Goal: Task Accomplishment & Management: Use online tool/utility

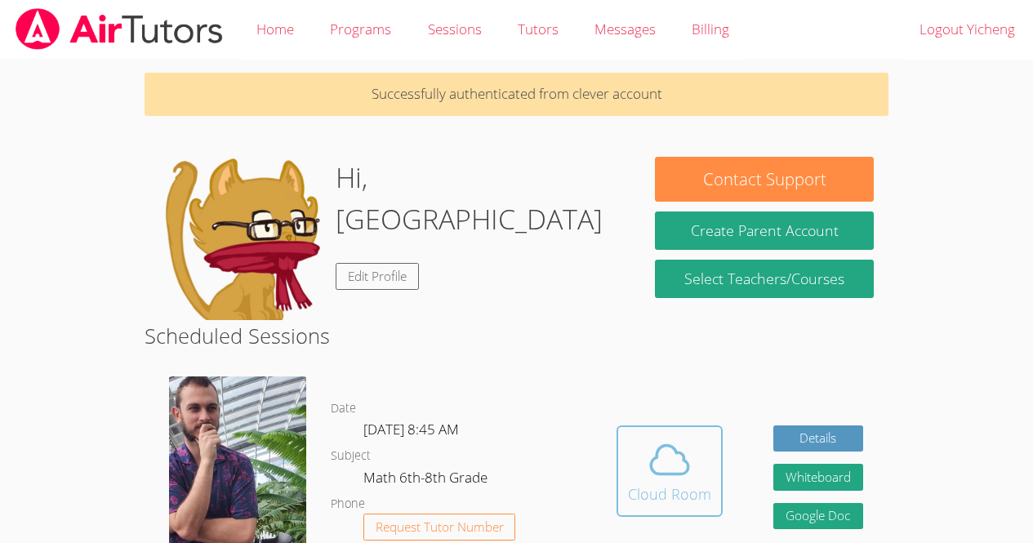
click at [669, 483] on div "Cloud Room" at bounding box center [669, 494] width 83 height 23
click at [667, 475] on icon at bounding box center [670, 460] width 46 height 46
click at [701, 477] on span at bounding box center [669, 460] width 83 height 46
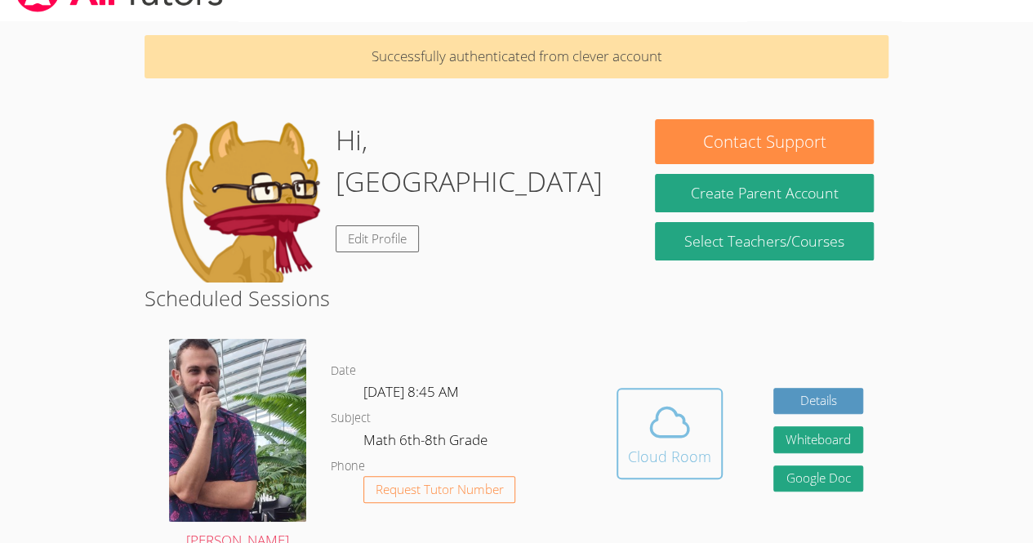
scroll to position [61, 0]
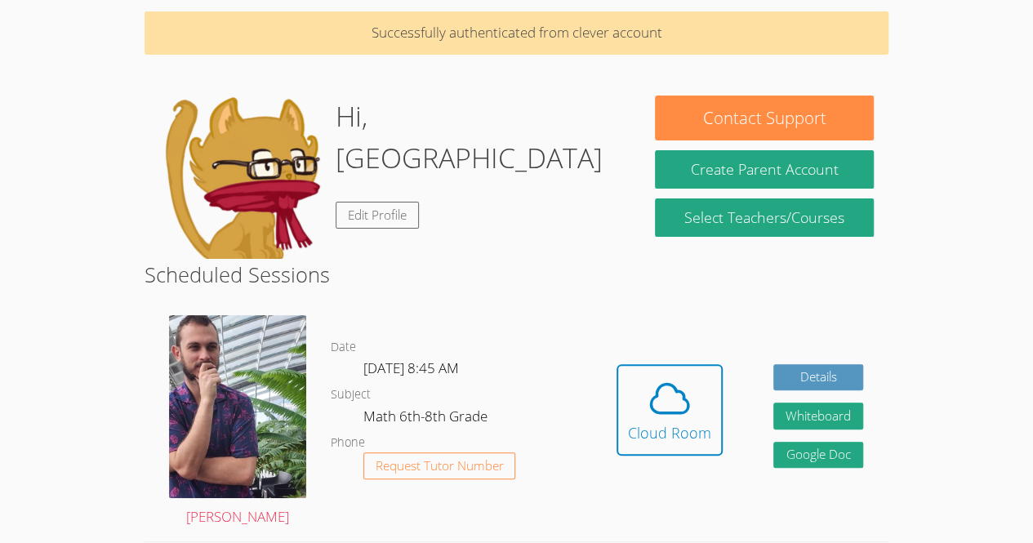
click at [3, 418] on body "Home Programs Sessions Tutors Messages Billing Logout Yicheng Successfully auth…" at bounding box center [516, 210] width 1033 height 543
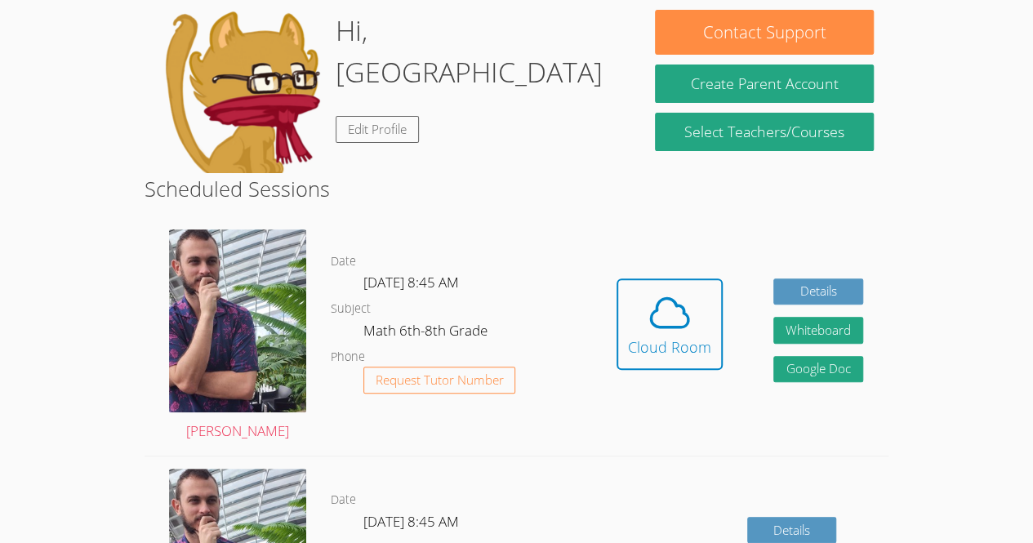
scroll to position [144, 0]
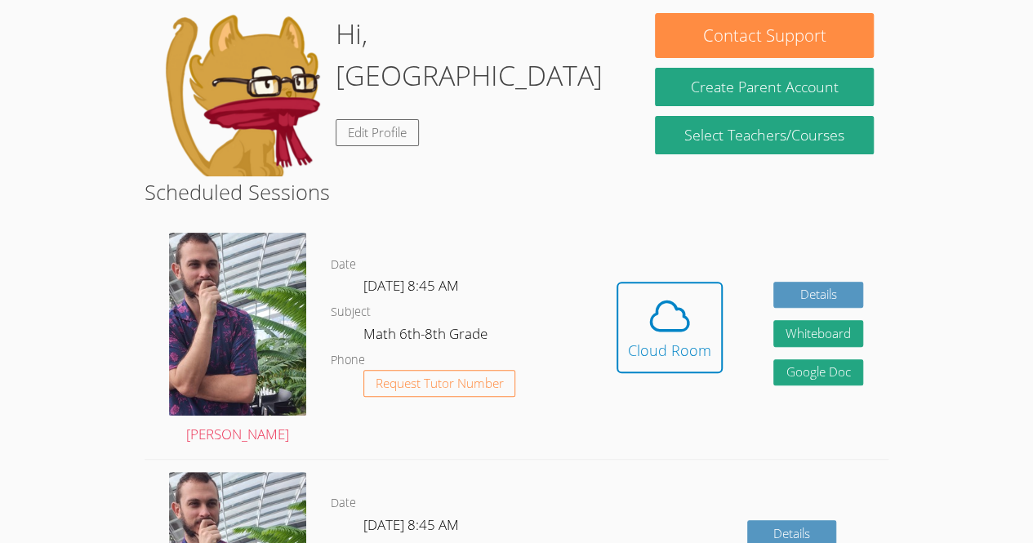
click at [371, 314] on dl "Date Thu Sep 25, 8:45 AM Subject Math 6th-8th Grade Phone Request Tutor Number" at bounding box center [461, 340] width 261 height 170
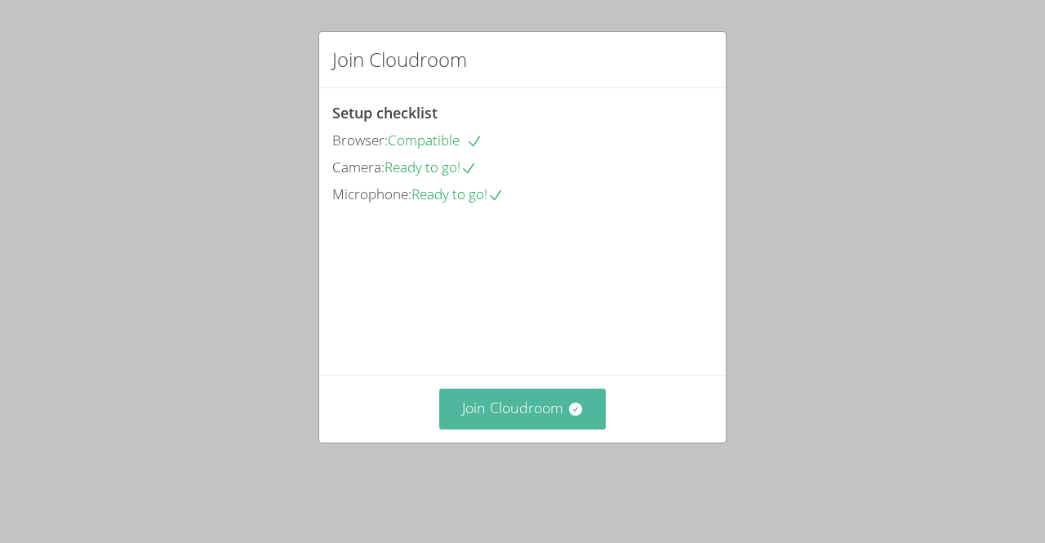
click at [533, 428] on button "Join Cloudroom" at bounding box center [522, 409] width 167 height 40
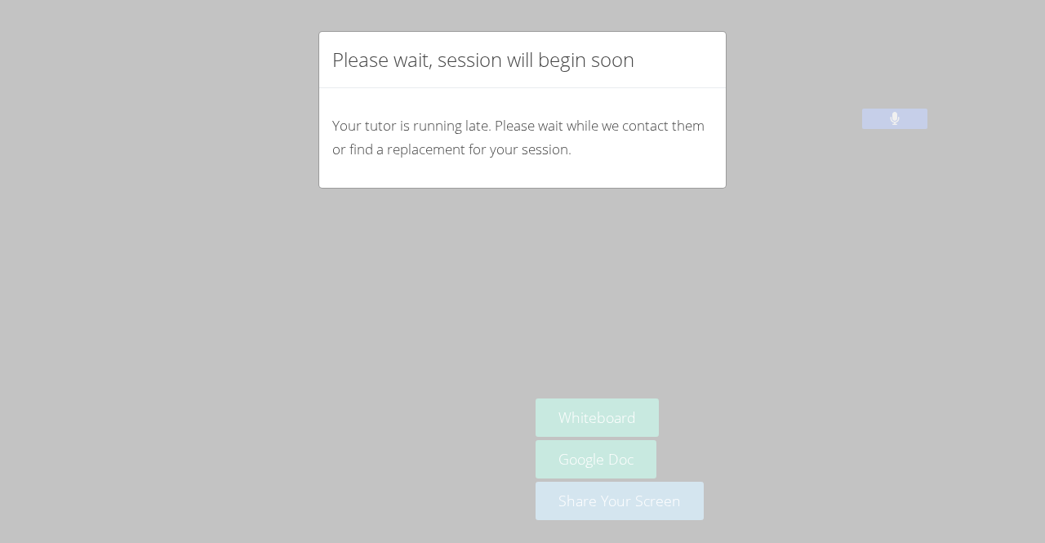
click at [688, 105] on div "Your tutor is running late. Please wait while we contact them or find a replace…" at bounding box center [522, 138] width 407 height 100
click at [701, 95] on div "Your tutor is running late. Please wait while we contact them or find a replace…" at bounding box center [522, 138] width 407 height 100
click at [734, 341] on div "Please wait, session will begin soon Your tutor is running late. Please wait wh…" at bounding box center [522, 271] width 1045 height 543
click at [729, 325] on div "Please wait, session will begin soon Your tutor is running late. Please wait wh…" at bounding box center [522, 271] width 1045 height 543
click at [736, 316] on div "Please wait, session will begin soon Your tutor is running late. Please wait wh…" at bounding box center [522, 271] width 1045 height 543
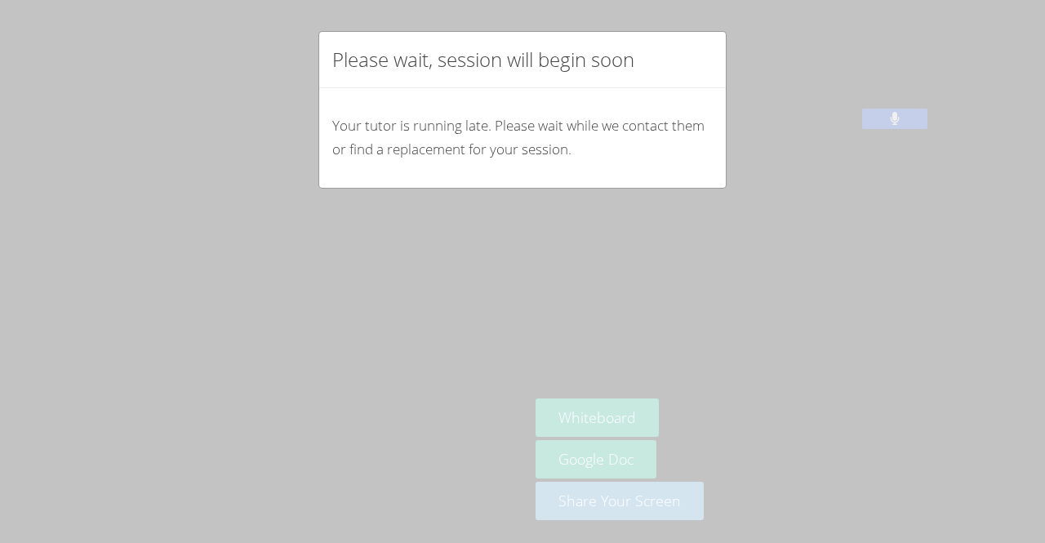
click at [734, 279] on div "Please wait, session will begin soon Your tutor is running late. Please wait wh…" at bounding box center [522, 271] width 1045 height 543
click at [697, 167] on div "Your tutor is running late. Please wait while we contact them or find a replace…" at bounding box center [522, 138] width 407 height 100
click at [701, 178] on div "Your tutor is running late. Please wait while we contact them or find a replace…" at bounding box center [522, 138] width 407 height 100
click at [697, 103] on div "Your tutor is running late. Please wait while we contact them or find a replace…" at bounding box center [522, 138] width 407 height 100
click at [697, 101] on div "Your tutor is running late. Please wait while we contact them or find a replace…" at bounding box center [522, 138] width 407 height 100
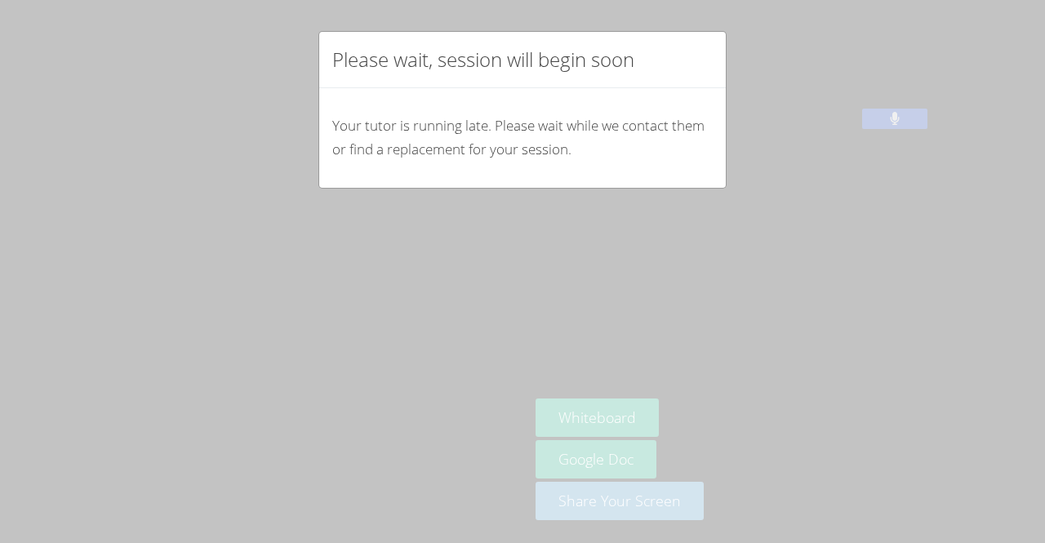
click at [702, 48] on div "Please wait, session will begin soon" at bounding box center [522, 60] width 407 height 56
click at [458, 240] on div "Please wait, session will begin soon Your tutor is running late. Please wait wh…" at bounding box center [522, 271] width 1045 height 543
click at [763, 244] on div "Please wait, session will begin soon Your tutor is running late. Please wait wh…" at bounding box center [522, 271] width 1045 height 543
click at [711, 406] on div "Please wait, session will begin soon Your tutor is running late. Please wait wh…" at bounding box center [522, 271] width 1045 height 543
click at [681, 93] on div "Your tutor is running late. Please wait while we contact them or find a replace…" at bounding box center [522, 138] width 407 height 100
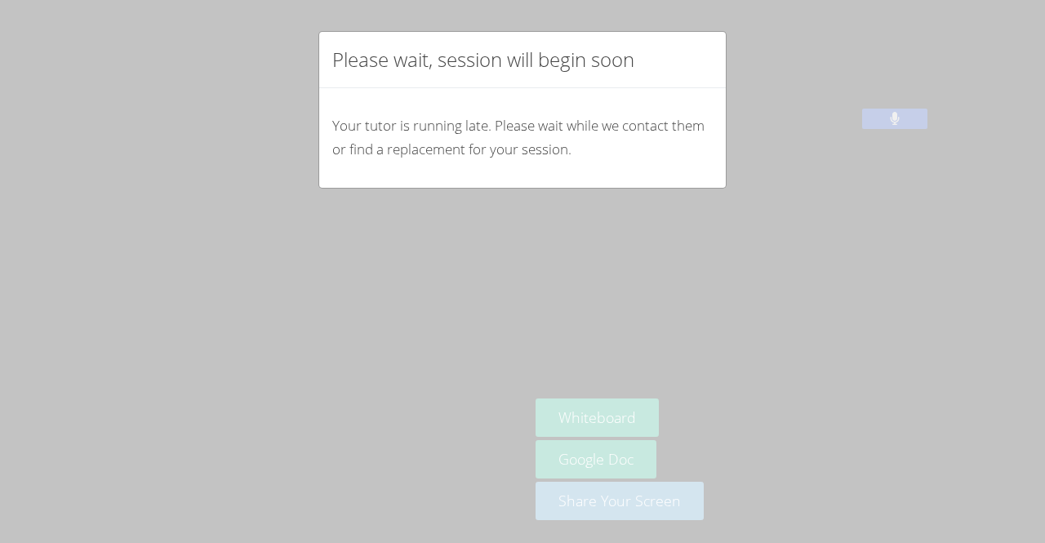
click at [699, 118] on div "Your tutor is running late. Please wait while we contact them or find a replace…" at bounding box center [522, 138] width 407 height 100
click at [684, 138] on p "Your tutor is running late. Please wait while we contact them or find a replace…" at bounding box center [522, 137] width 381 height 47
click at [671, 153] on p "Your tutor is running late. Please wait while we contact them or find a replace…" at bounding box center [522, 137] width 381 height 47
click at [662, 169] on div "Your tutor is running late. Please wait while we contact them or find a replace…" at bounding box center [522, 138] width 407 height 100
click at [666, 173] on div "Your tutor is running late. Please wait while we contact them or find a replace…" at bounding box center [522, 138] width 407 height 100
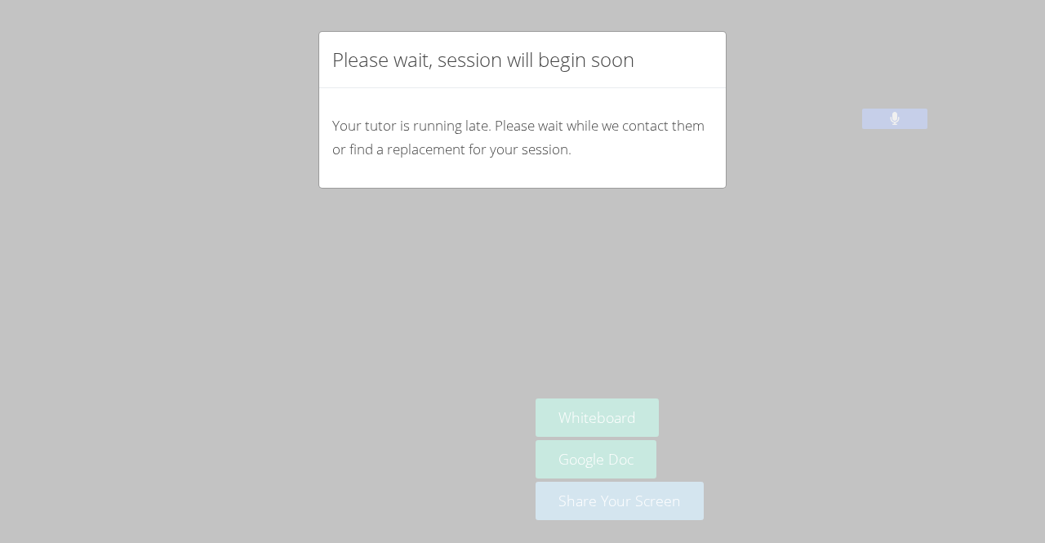
click at [666, 183] on div "Your tutor is running late. Please wait while we contact them or find a replace…" at bounding box center [522, 138] width 407 height 100
click at [671, 199] on div "Please wait, session will begin soon Your tutor is running late. Please wait wh…" at bounding box center [522, 271] width 1045 height 543
click at [644, 236] on div "Please wait, session will begin soon Your tutor is running late. Please wait wh…" at bounding box center [522, 271] width 1045 height 543
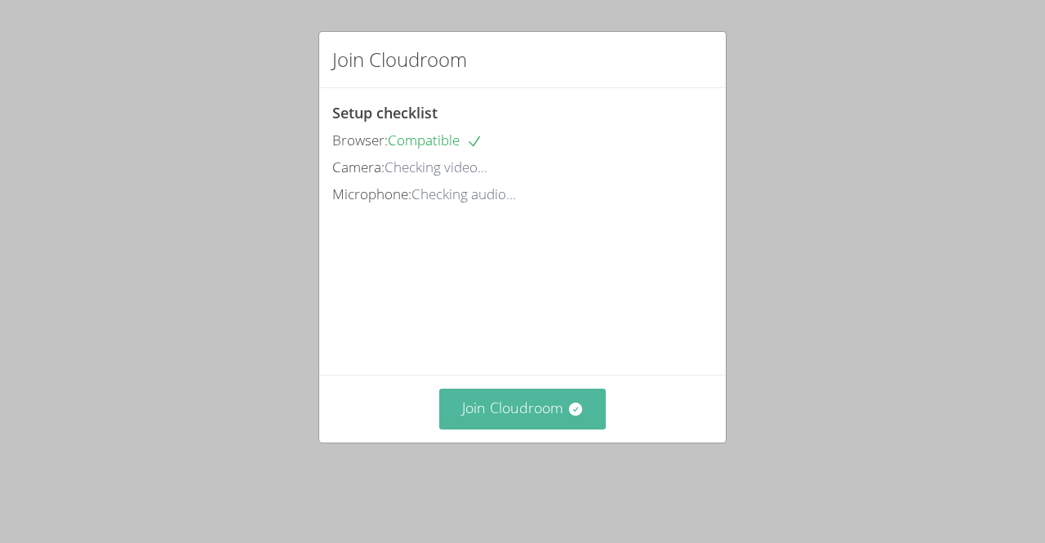
click at [529, 429] on button "Join Cloudroom" at bounding box center [522, 409] width 167 height 40
click at [537, 424] on button "Join Cloudroom" at bounding box center [522, 409] width 167 height 40
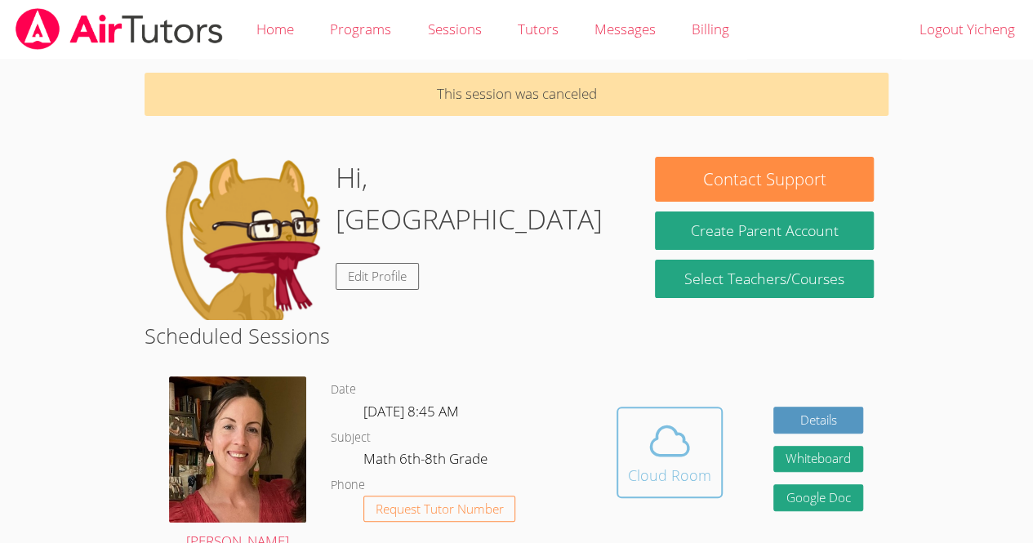
click at [689, 446] on icon at bounding box center [670, 441] width 46 height 46
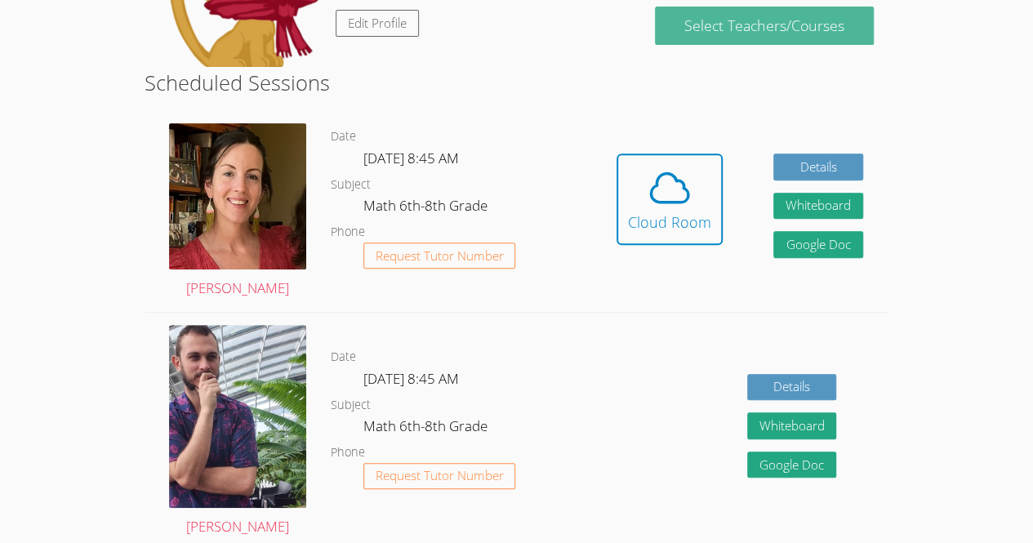
scroll to position [253, 0]
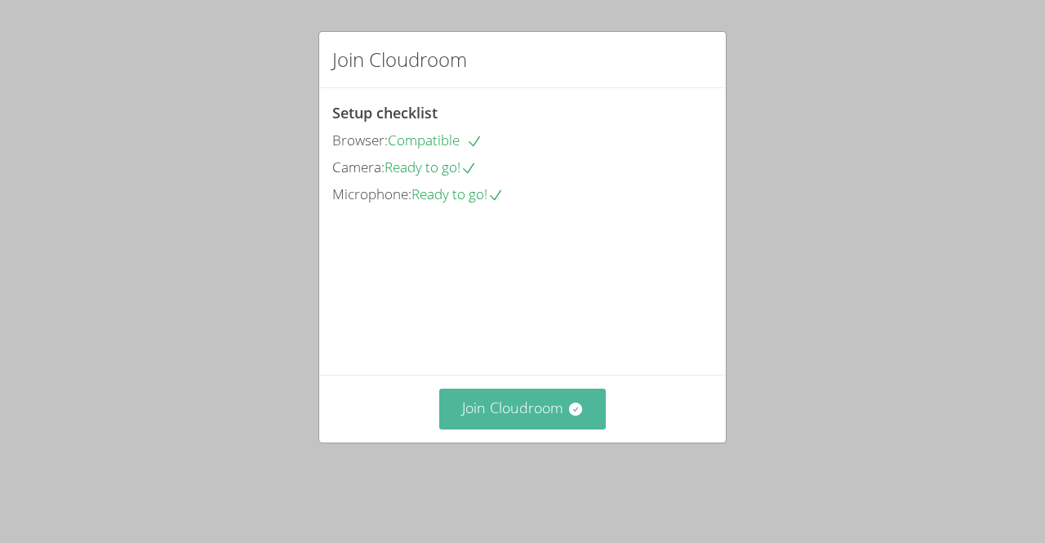
click at [581, 429] on button "Join Cloudroom" at bounding box center [522, 409] width 167 height 40
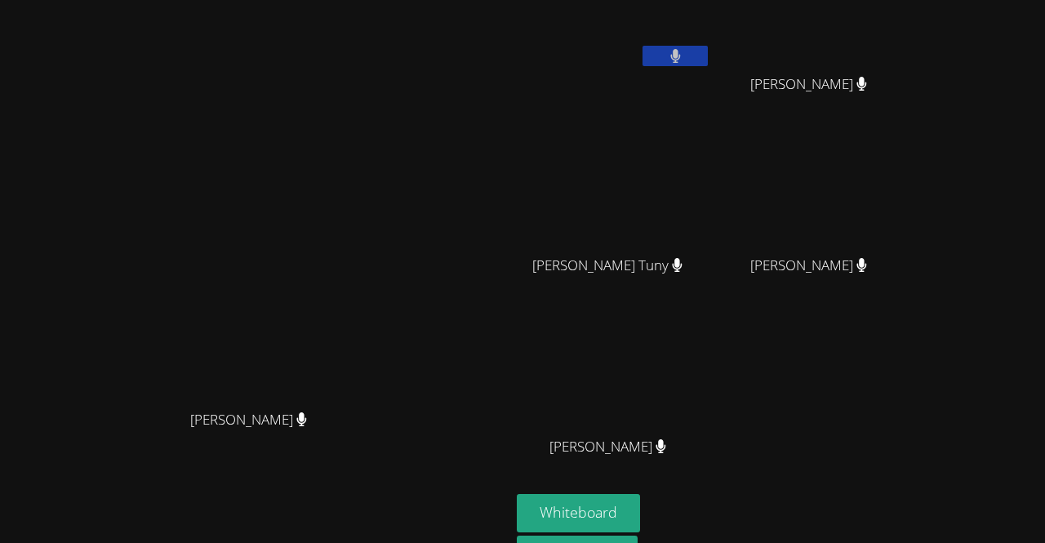
scroll to position [143, 0]
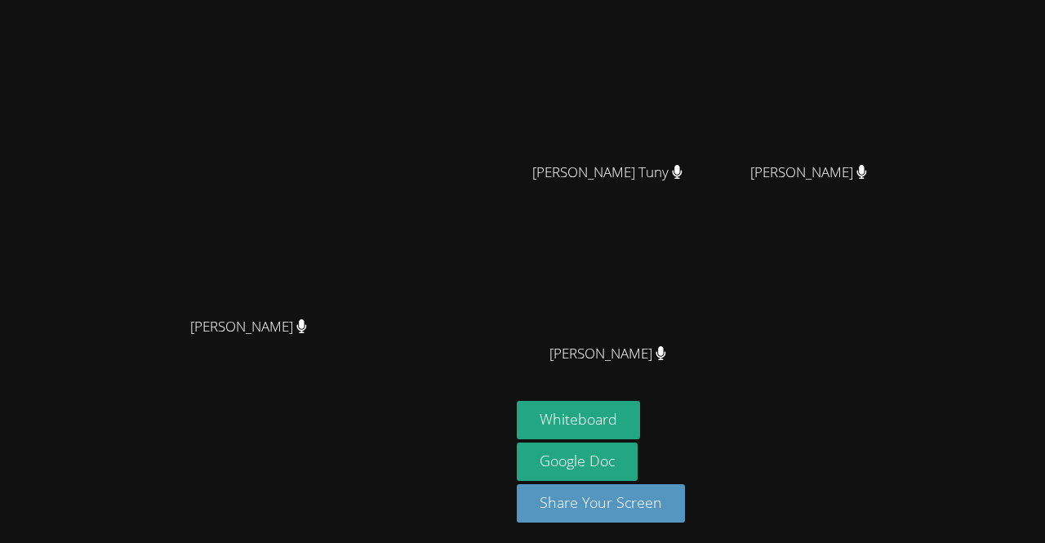
drag, startPoint x: 497, startPoint y: 40, endPoint x: 702, endPoint y: 581, distance: 579.3
click at [702, 542] on html "[PERSON_NAME] [PERSON_NAME] [PERSON_NAME] Naeli [PERSON_NAME] Naeli [PERSON_NAM…" at bounding box center [522, 271] width 1045 height 543
click at [640, 410] on button "Whiteboard" at bounding box center [578, 420] width 123 height 38
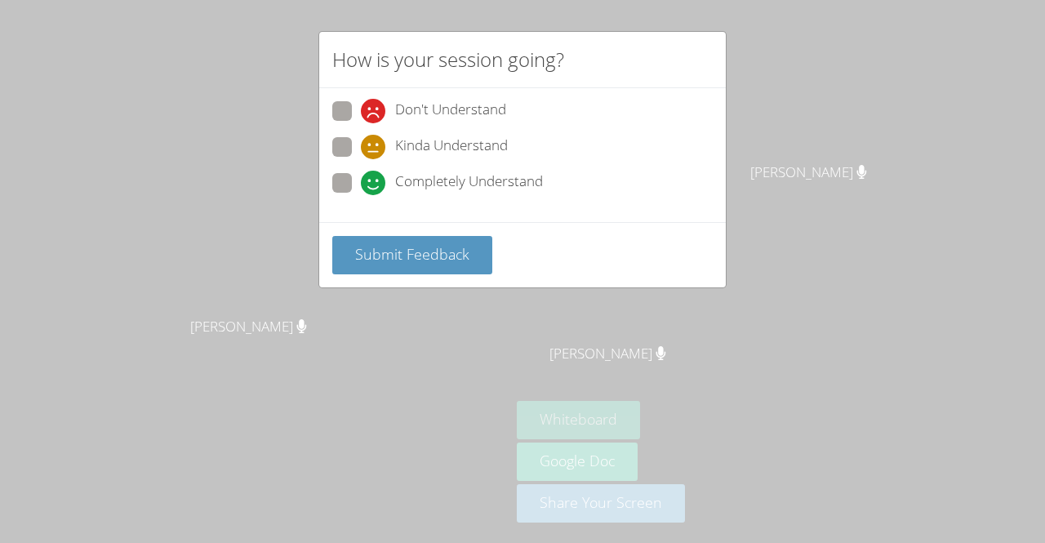
scroll to position [0, 0]
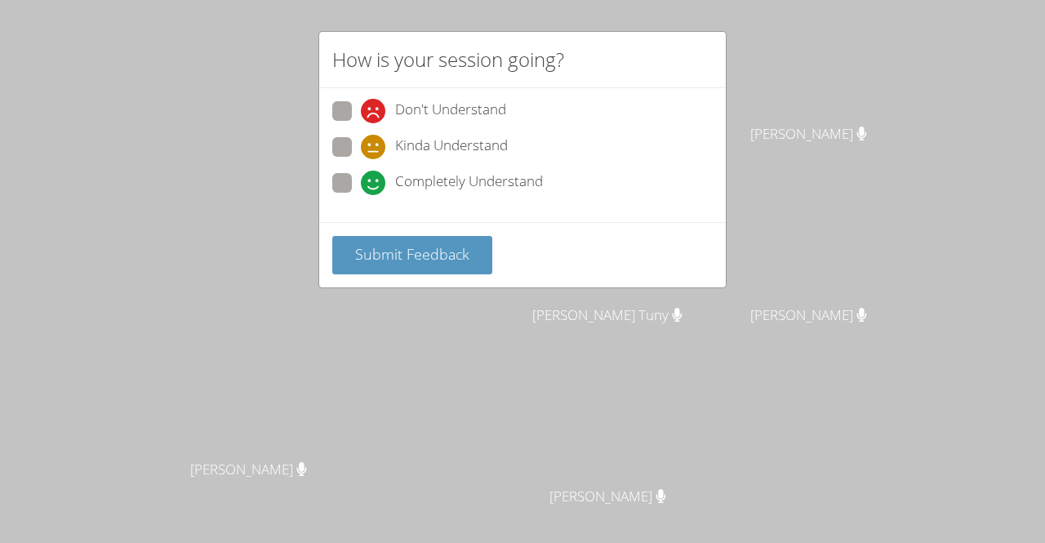
click at [458, 180] on span "Completely Understand" at bounding box center [469, 183] width 148 height 25
click at [375, 180] on input "Completely Understand" at bounding box center [368, 180] width 14 height 14
radio input "true"
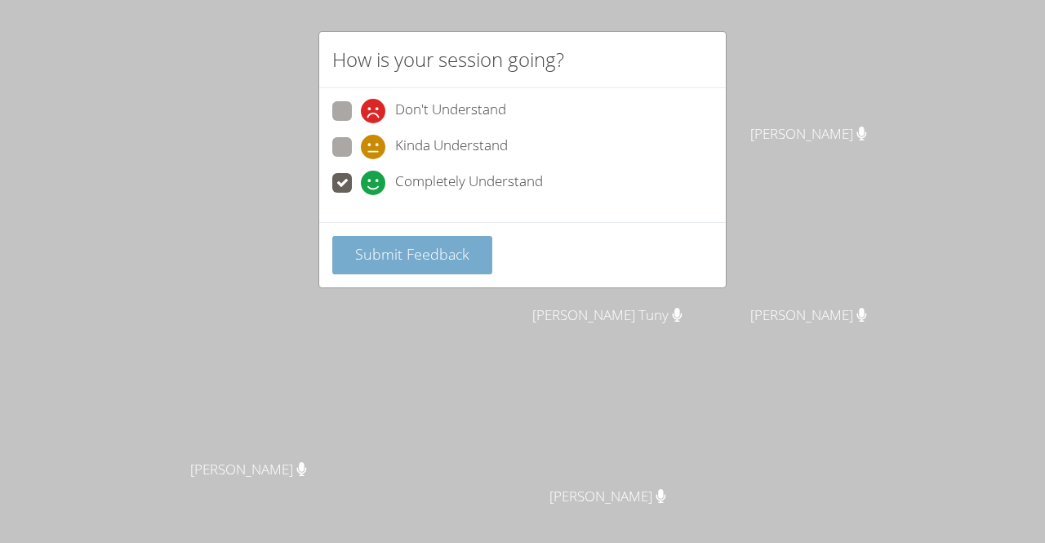
click at [445, 252] on span "Submit Feedback" at bounding box center [412, 254] width 114 height 20
